Goal: Navigation & Orientation: Go to known website

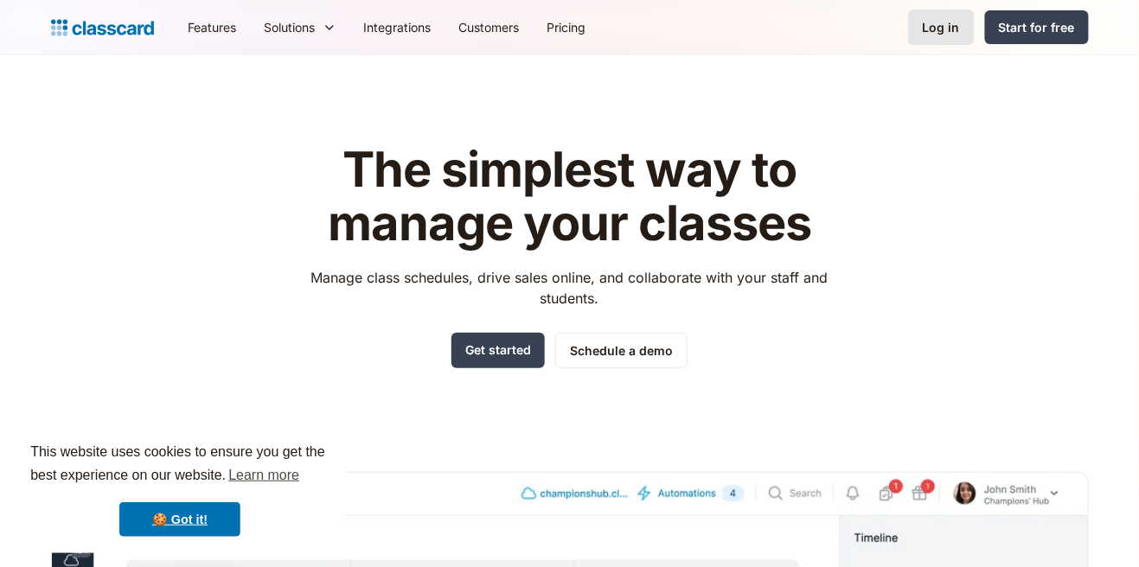
click at [945, 32] on div "Log in" at bounding box center [941, 27] width 37 height 18
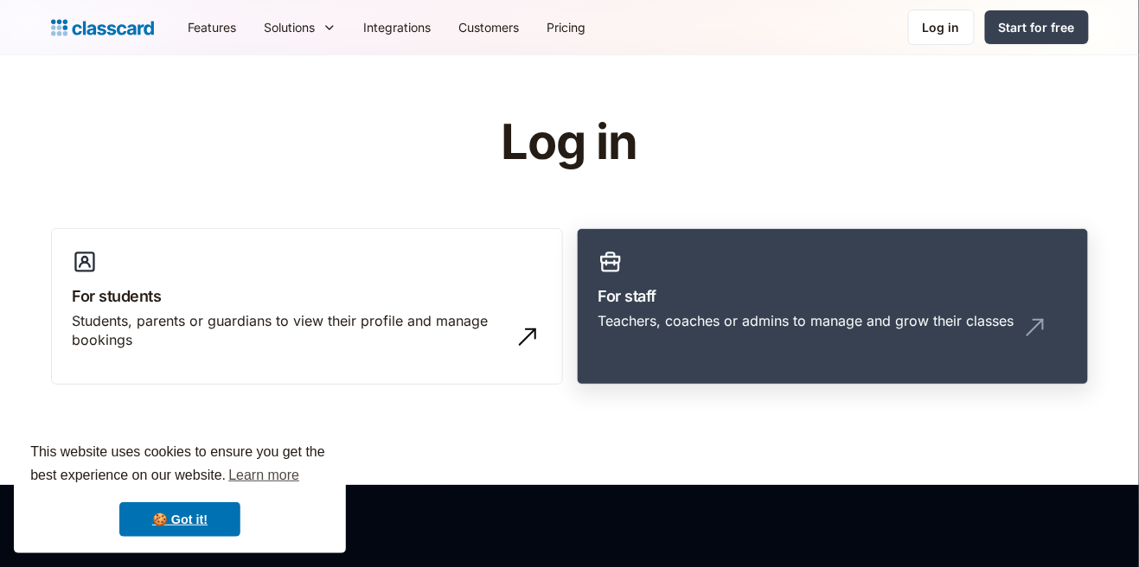
click at [844, 323] on div "Teachers, coaches or admins to manage and grow their classes" at bounding box center [806, 320] width 416 height 19
